Goal: Task Accomplishment & Management: Complete application form

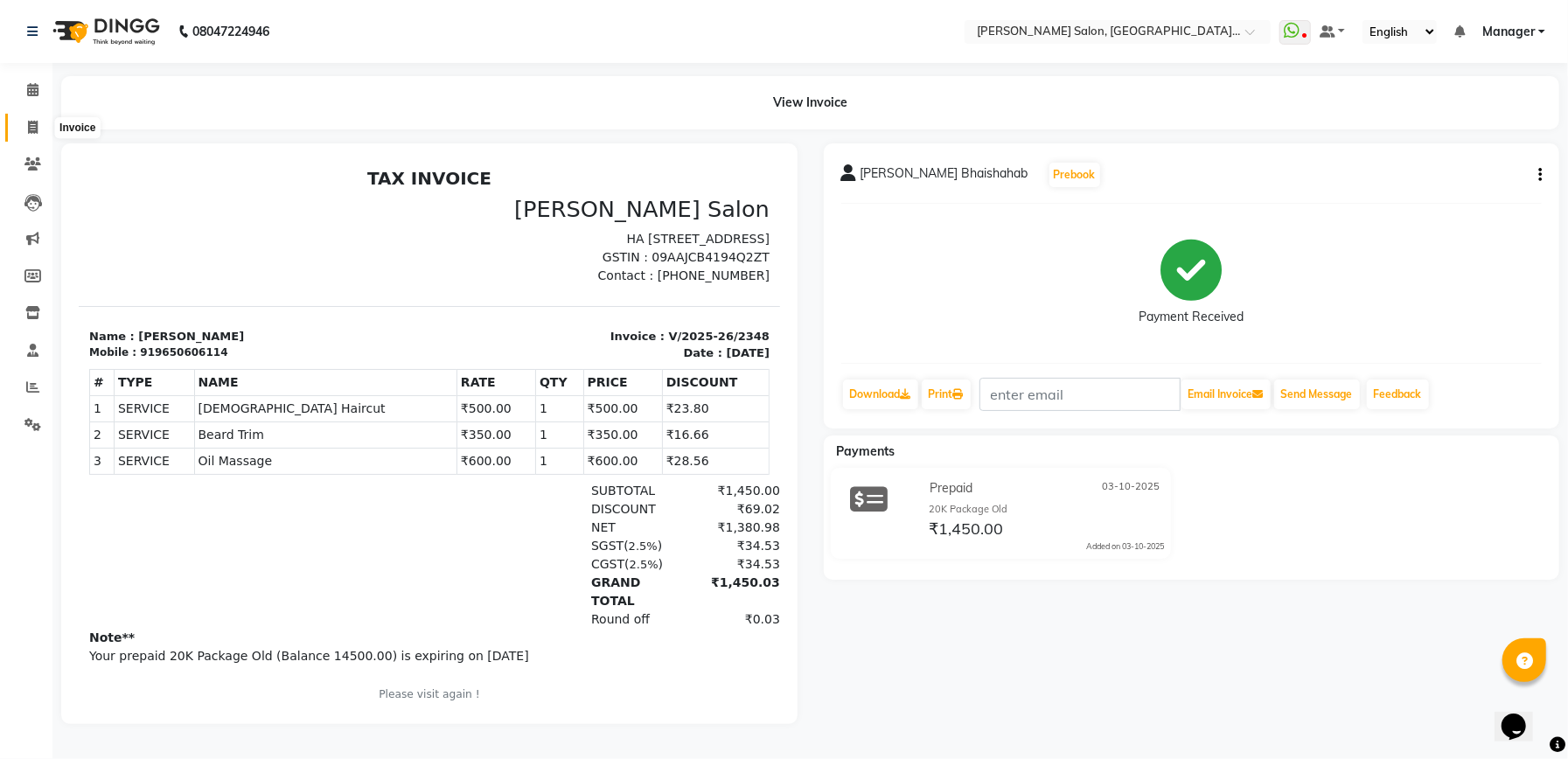
click at [30, 121] on icon at bounding box center [33, 127] width 10 height 13
select select "service"
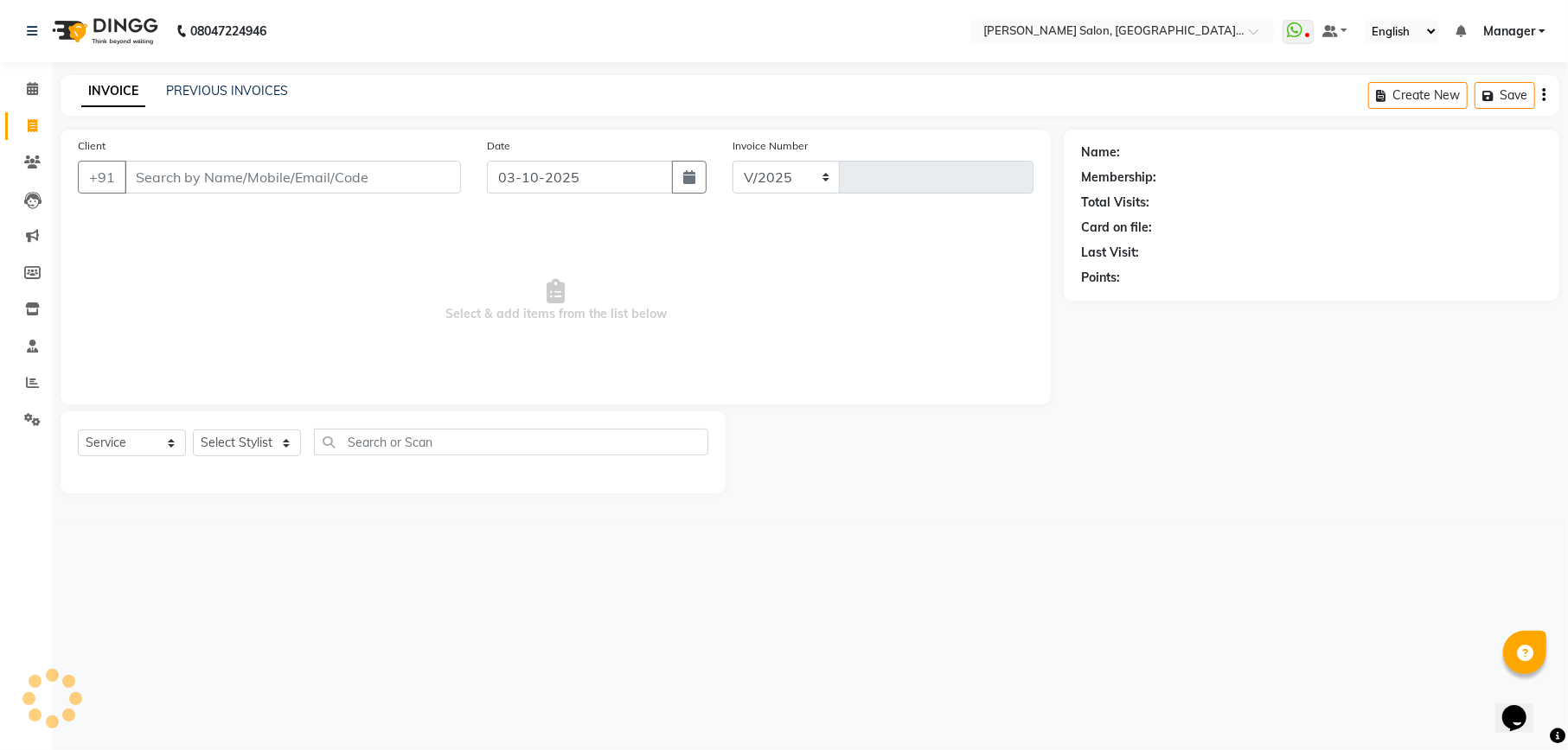
select select "6961"
type input "2349"
click at [303, 171] on input "Client" at bounding box center [293, 177] width 336 height 33
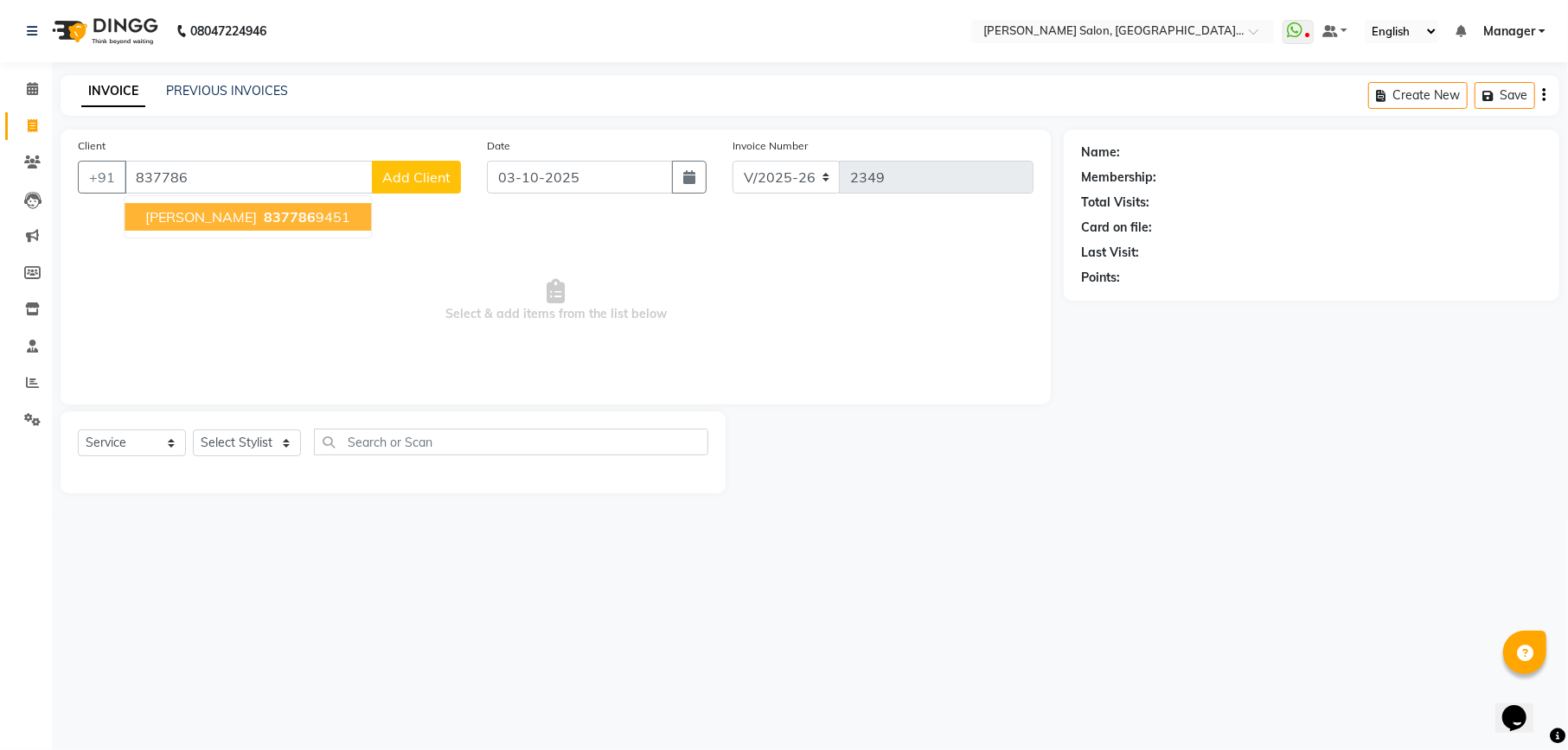
click at [292, 219] on ngb-highlight "837786 9451" at bounding box center [305, 217] width 90 height 17
type input "8377869451"
click at [292, 219] on span "Select & add items from the list below" at bounding box center [556, 301] width 956 height 173
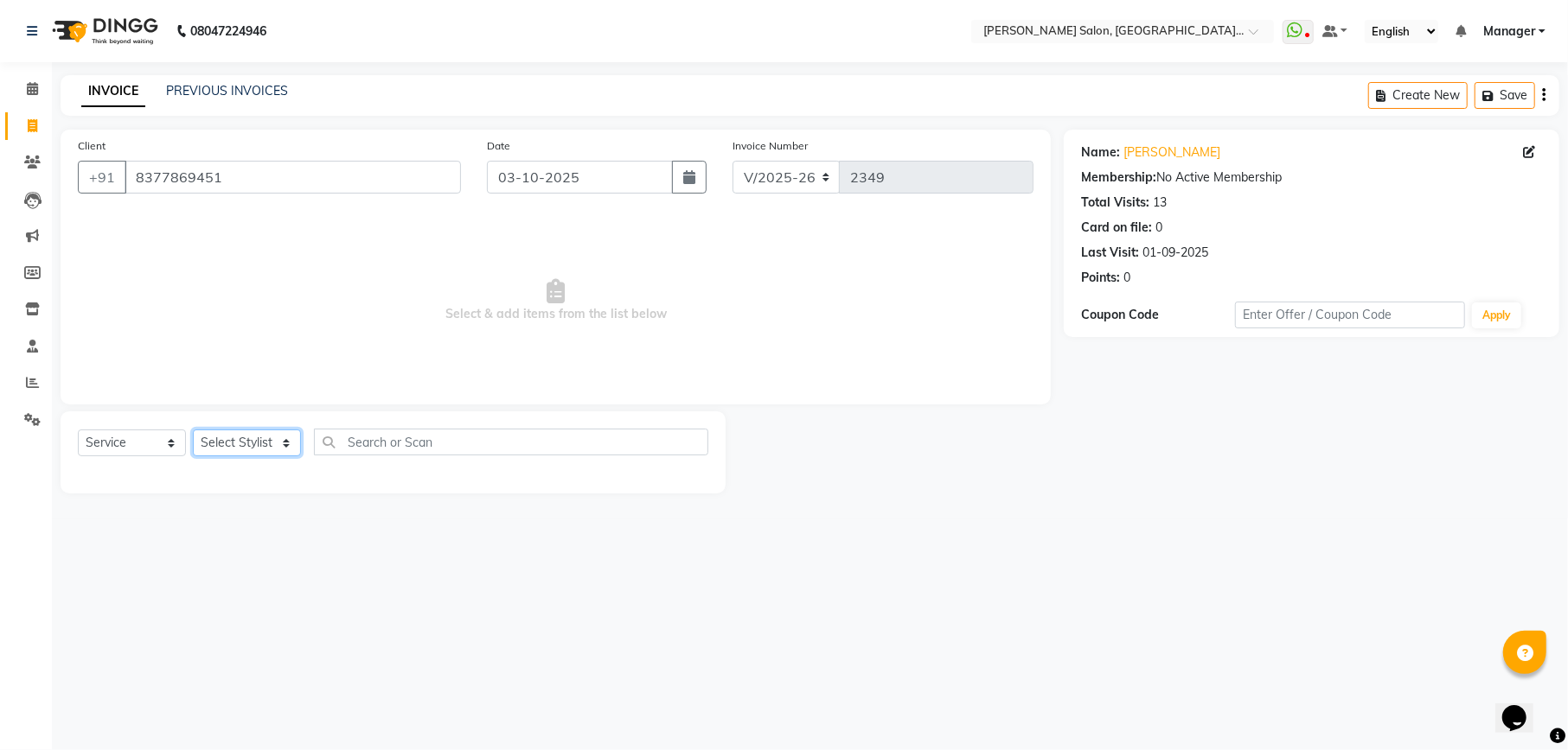
click at [246, 440] on select "Select Stylist Abhishek [PERSON_NAME] [PERSON_NAME] [PERSON_NAME] Manager [PERS…" at bounding box center [247, 443] width 108 height 27
select select "57330"
click at [193, 430] on select "Select Stylist Abhishek [PERSON_NAME] [PERSON_NAME] [PERSON_NAME] Manager [PERS…" at bounding box center [247, 443] width 108 height 27
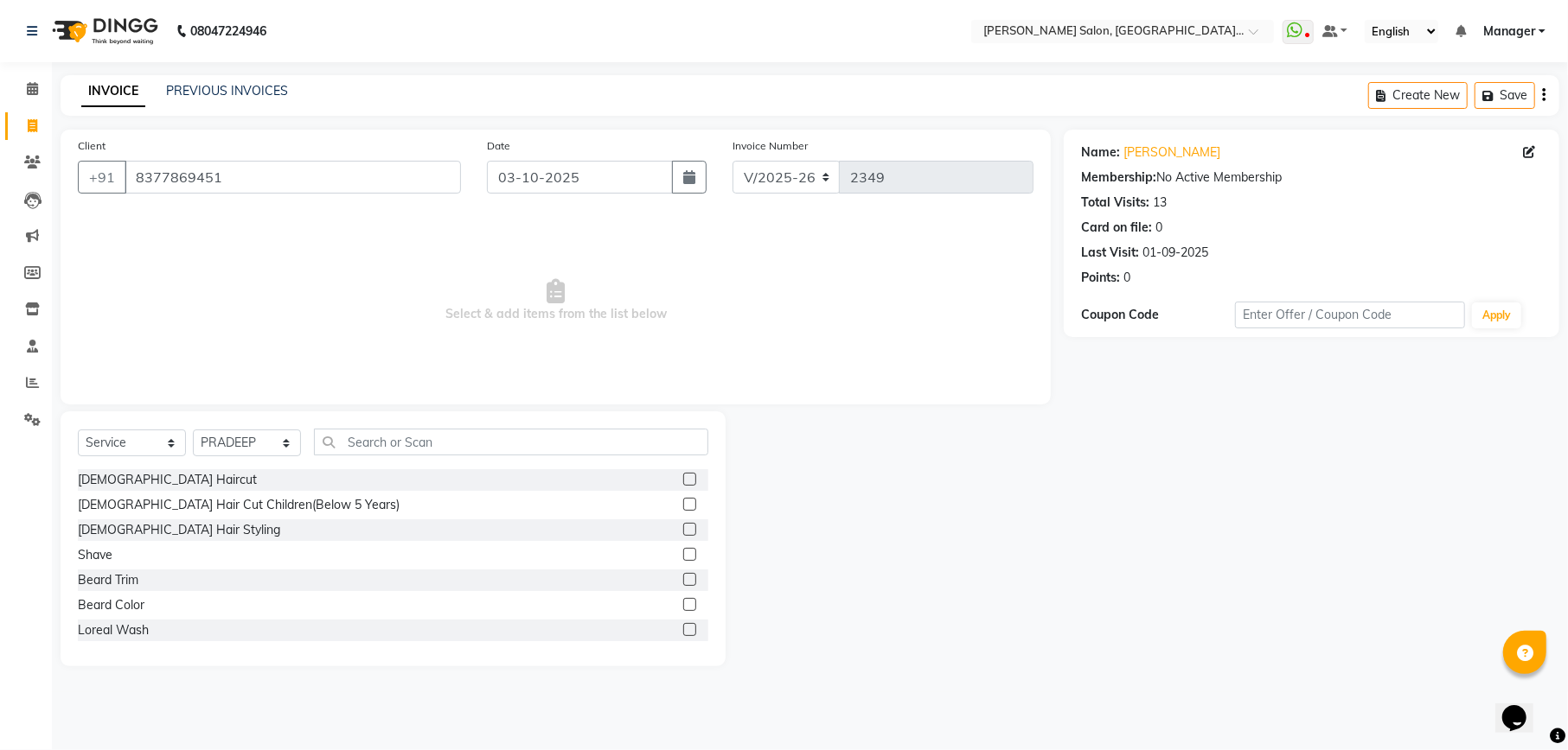
click at [683, 479] on label at bounding box center [689, 479] width 13 height 13
click at [683, 479] on input "checkbox" at bounding box center [688, 480] width 11 height 11
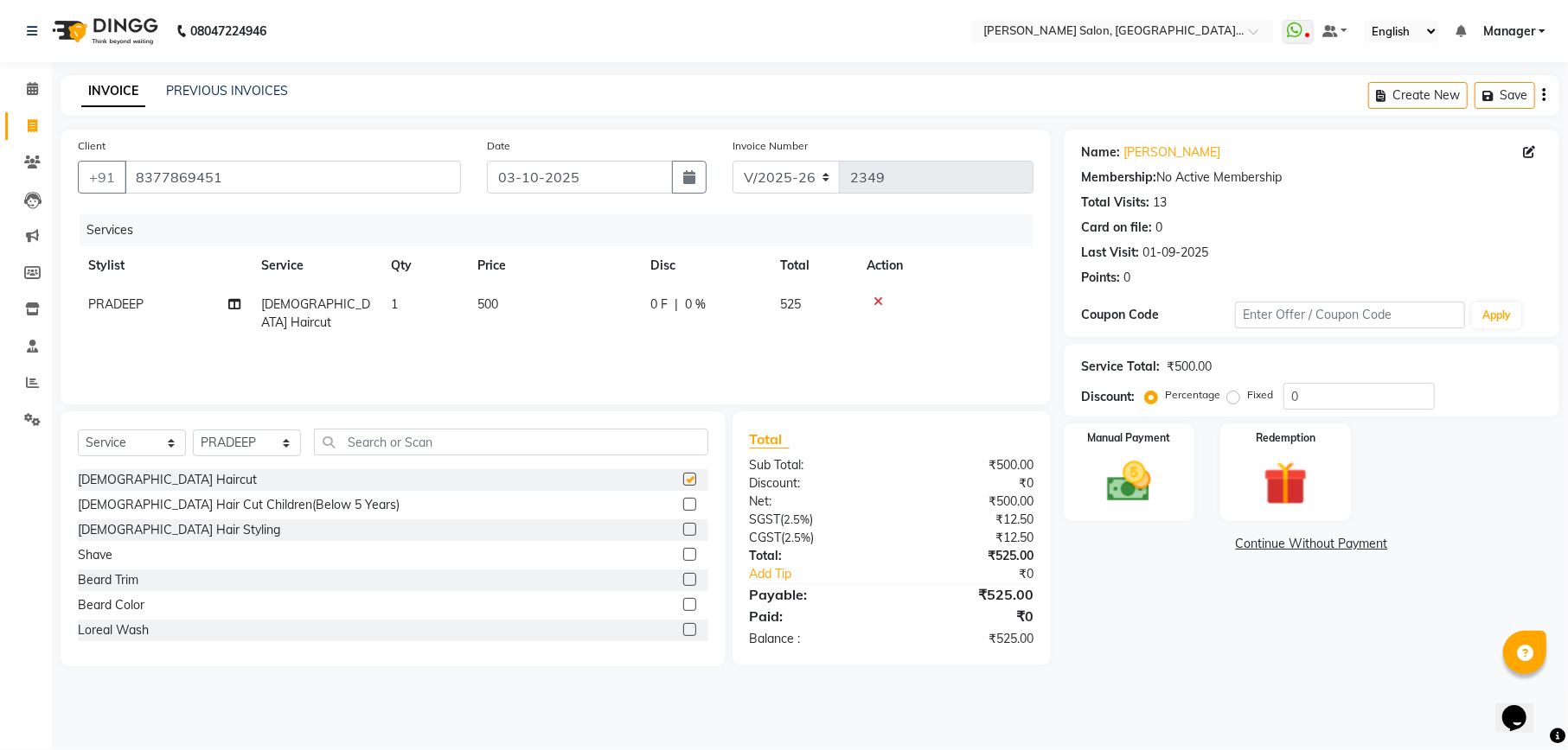
checkbox input "false"
click at [683, 581] on label at bounding box center [689, 579] width 13 height 13
click at [683, 581] on input "checkbox" at bounding box center [688, 580] width 11 height 11
click at [683, 581] on label at bounding box center [689, 579] width 13 height 13
click at [683, 581] on input "checkbox" at bounding box center [688, 580] width 11 height 11
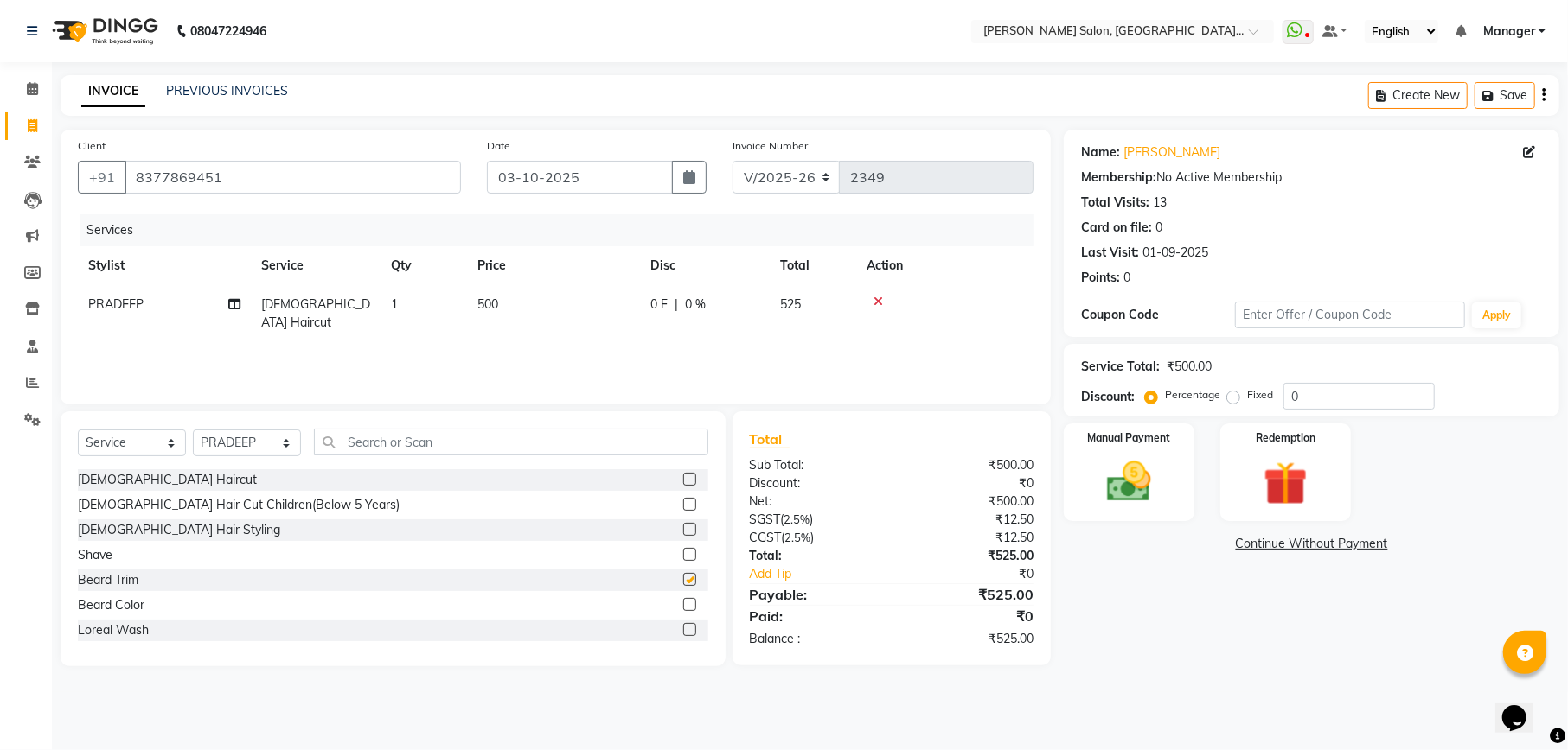
checkbox input "false"
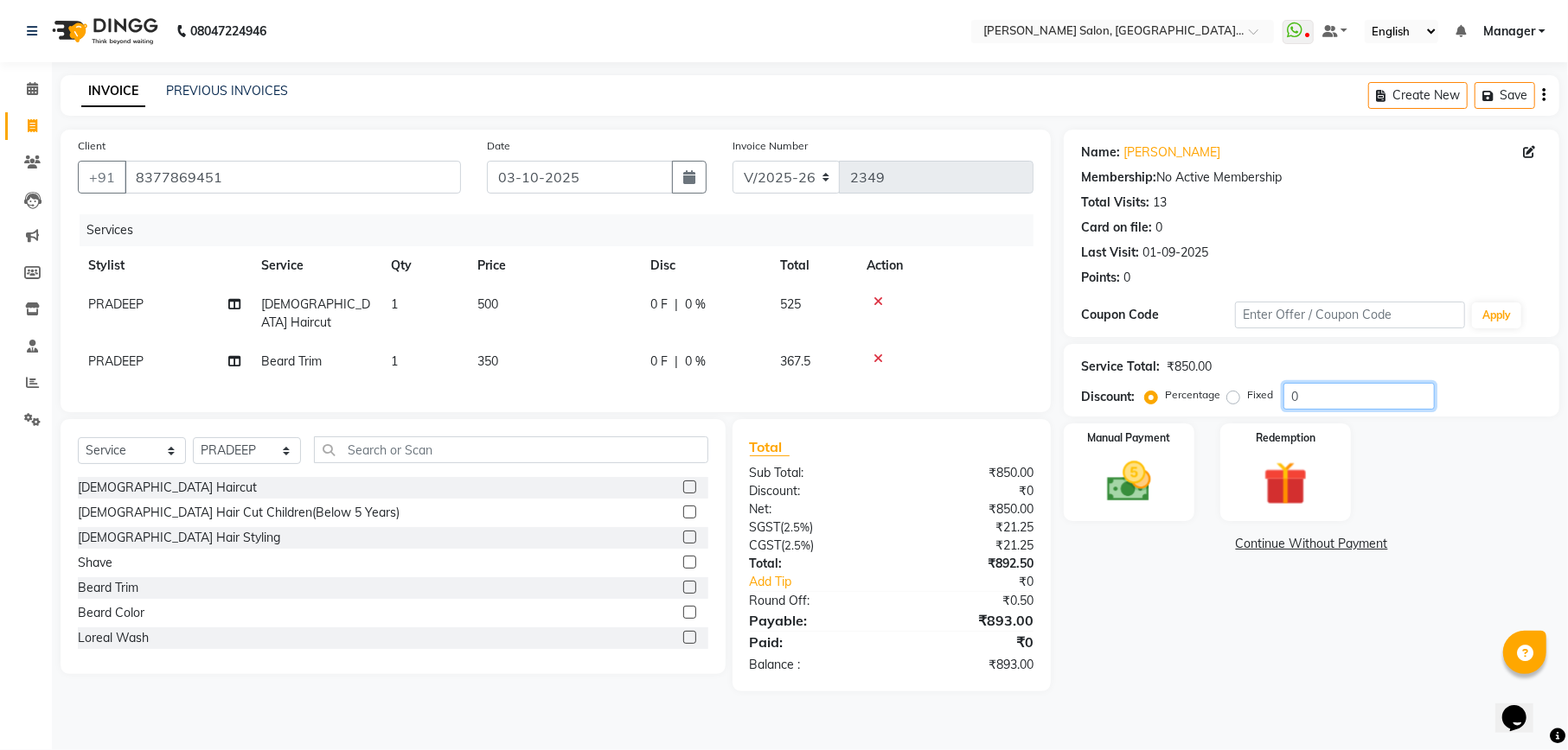
click at [1320, 397] on input "0" at bounding box center [1358, 396] width 151 height 27
type input "04.76"
click at [1131, 487] on img at bounding box center [1129, 482] width 74 height 52
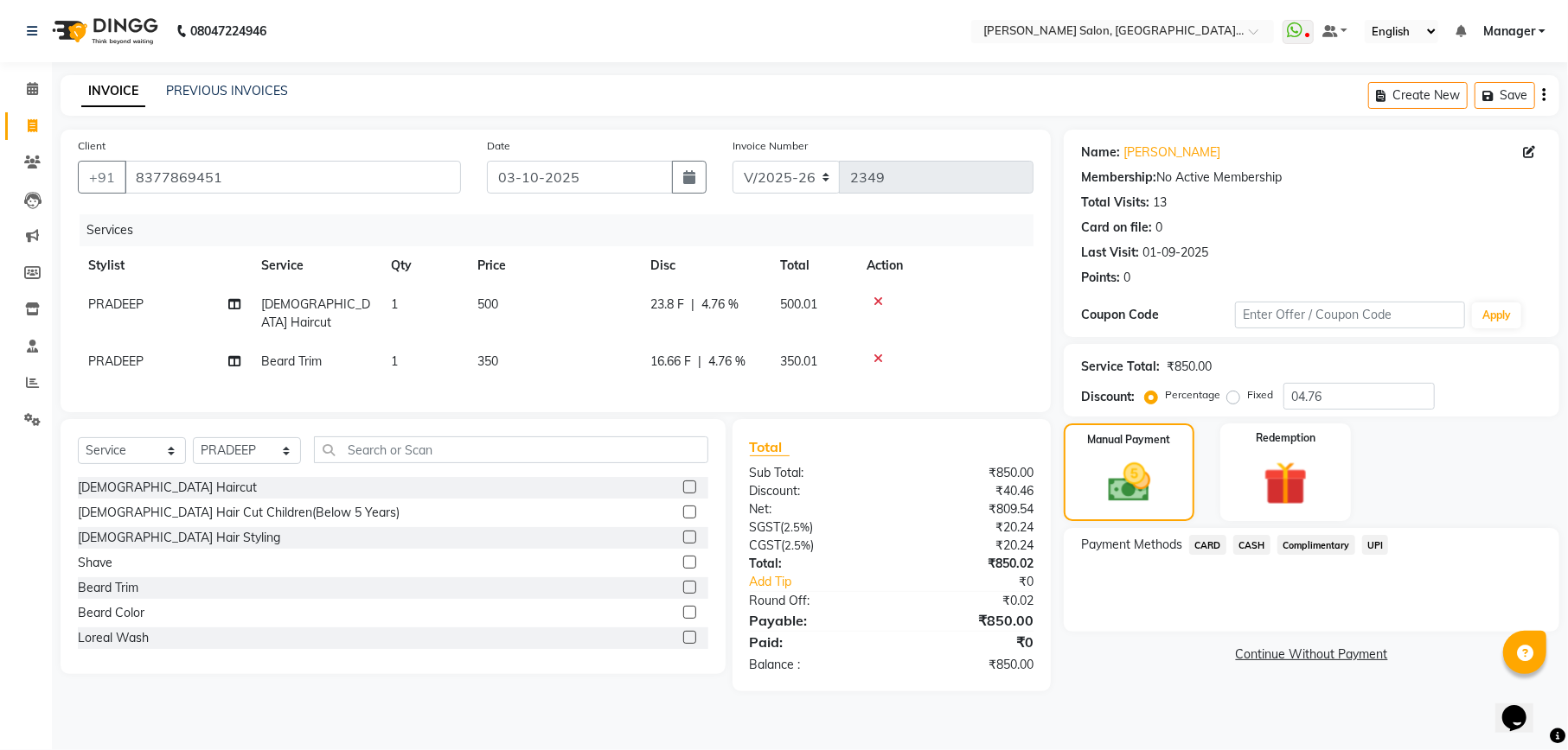
click at [1373, 547] on span "UPI" at bounding box center [1375, 545] width 27 height 20
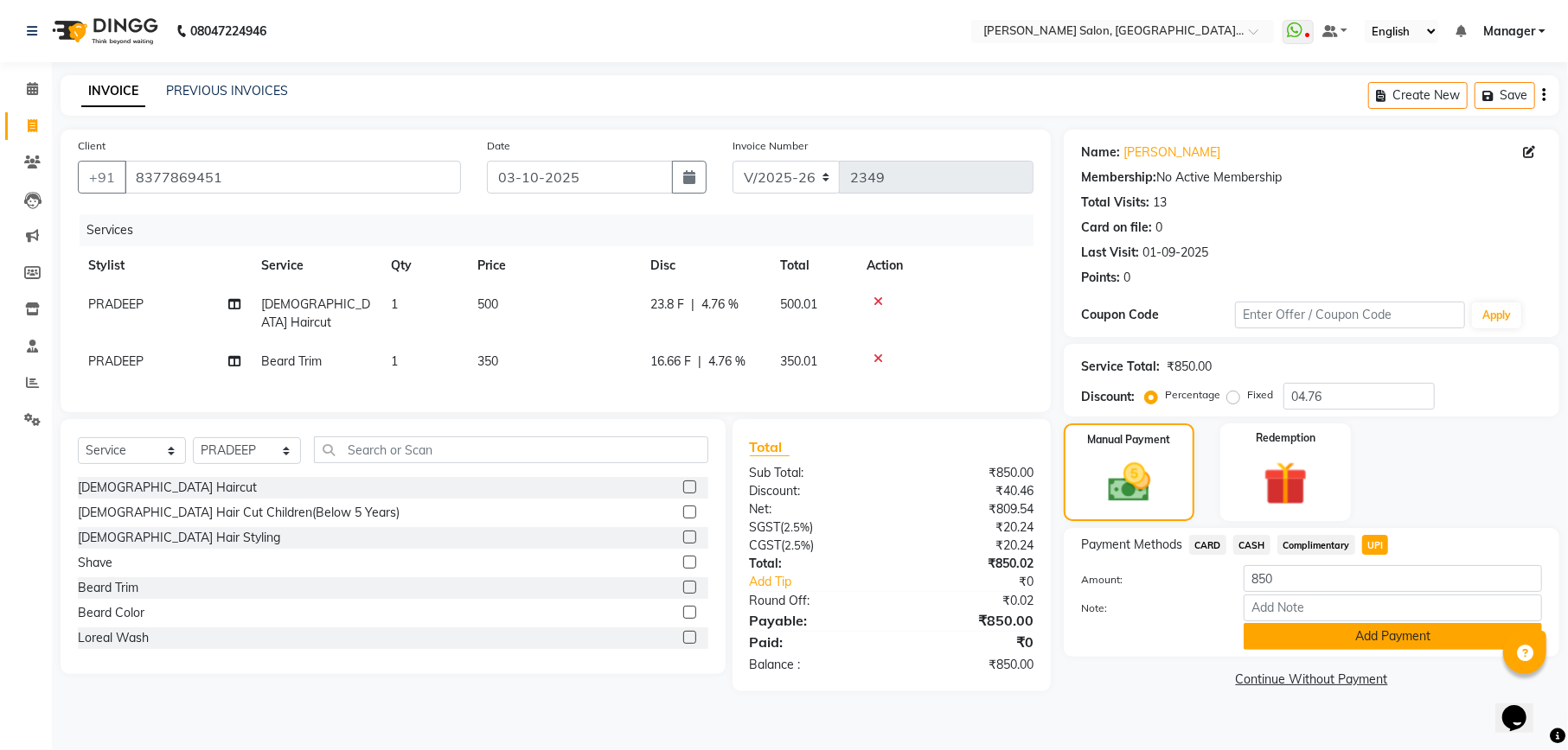
click at [1367, 626] on button "Add Payment" at bounding box center [1393, 636] width 299 height 27
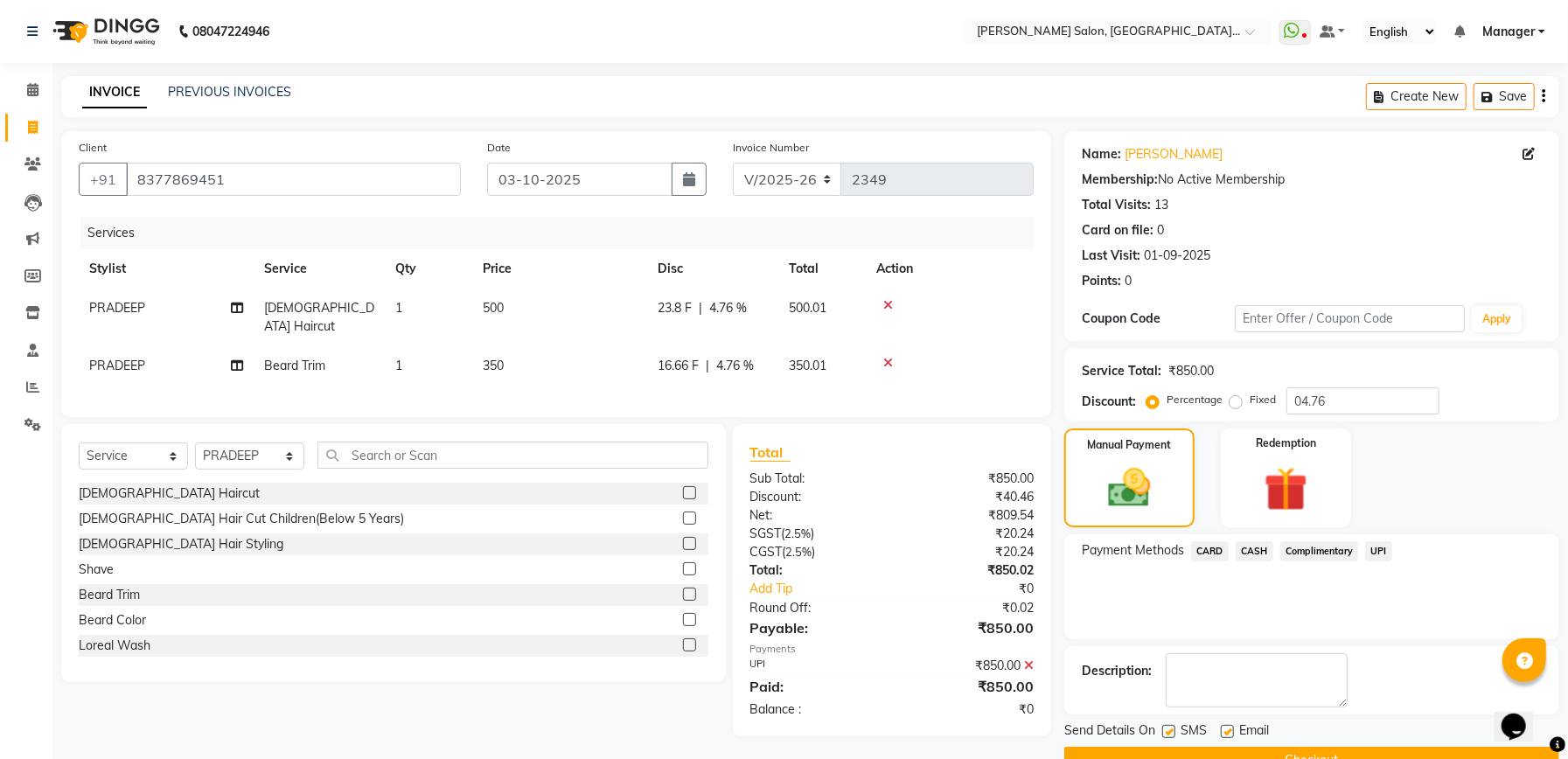
scroll to position [42, 0]
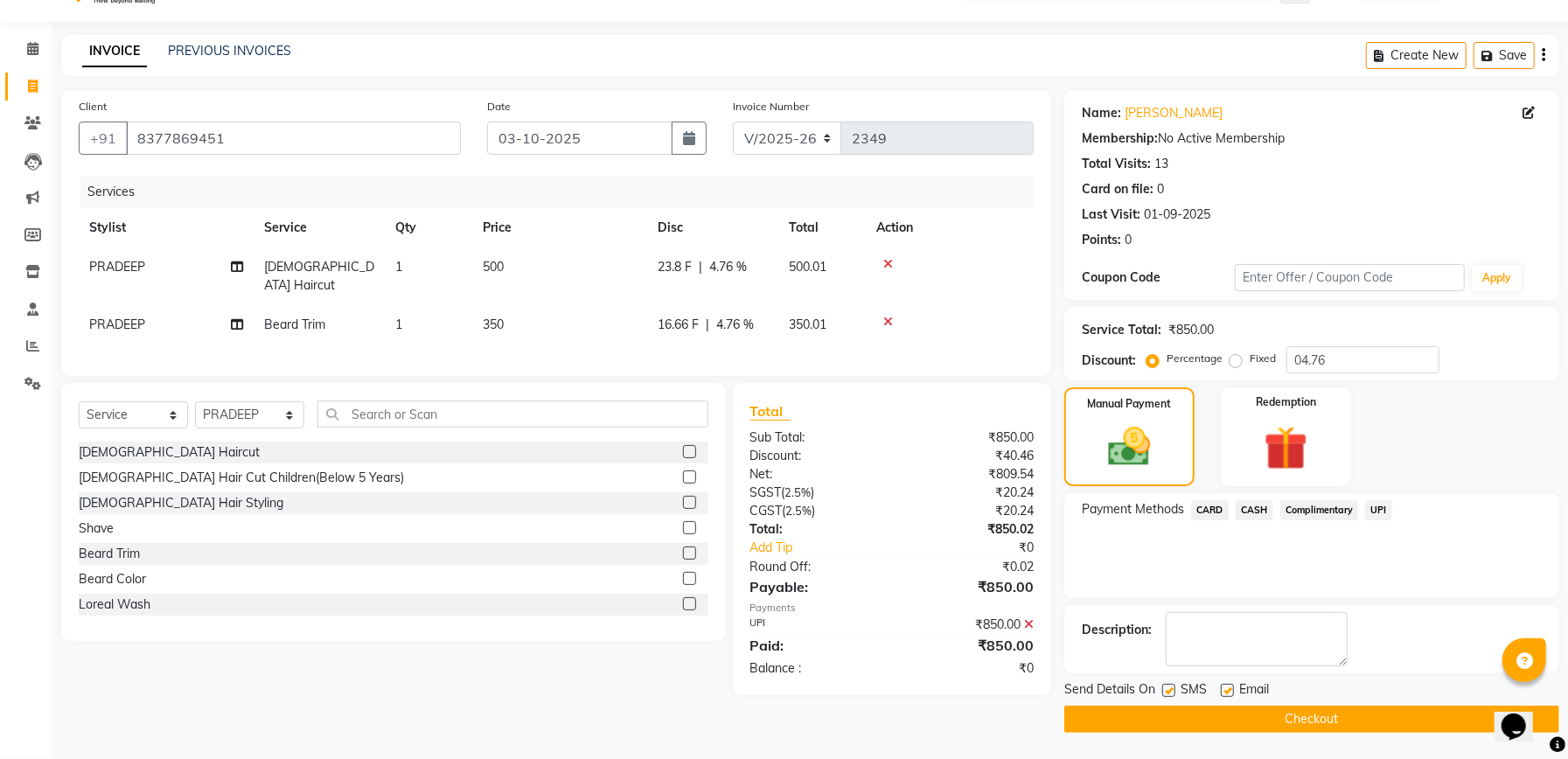
click at [1352, 711] on button "Checkout" at bounding box center [1312, 719] width 495 height 27
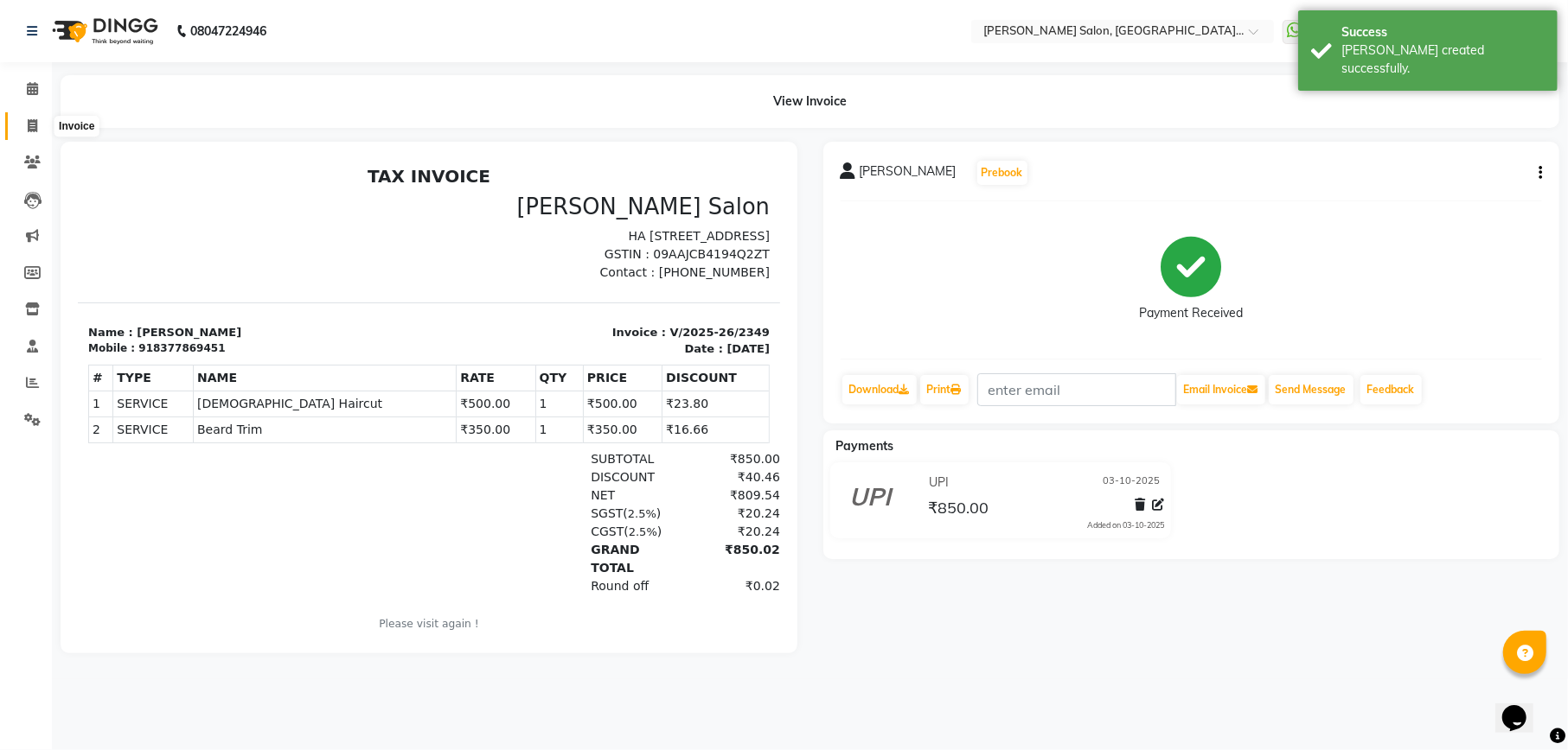
click at [30, 127] on icon at bounding box center [32, 126] width 10 height 13
select select "service"
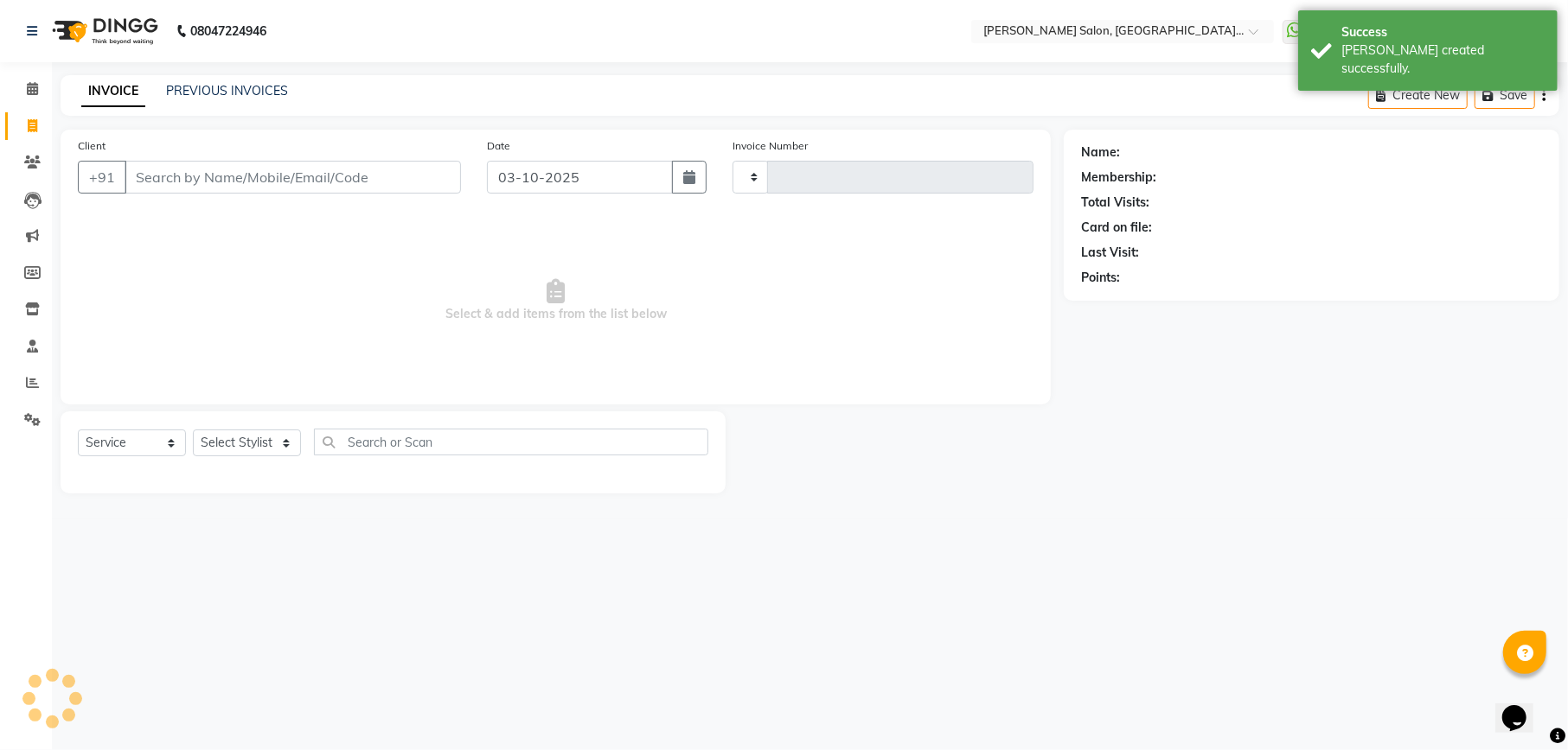
type input "2350"
select select "6961"
